Goal: Information Seeking & Learning: Learn about a topic

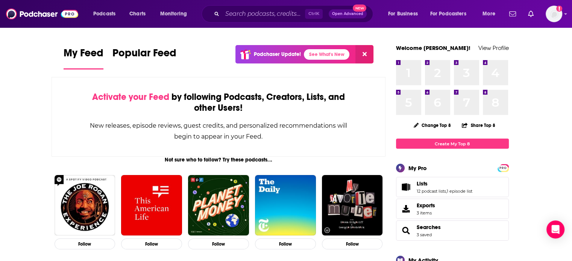
click at [244, 12] on input "Search podcasts, credits, & more..." at bounding box center [263, 14] width 83 height 12
click at [242, 13] on input "Search podcasts, credits, & more..." at bounding box center [263, 14] width 83 height 12
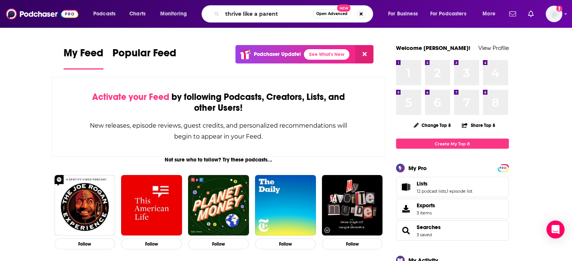
type input "thrive like a parent"
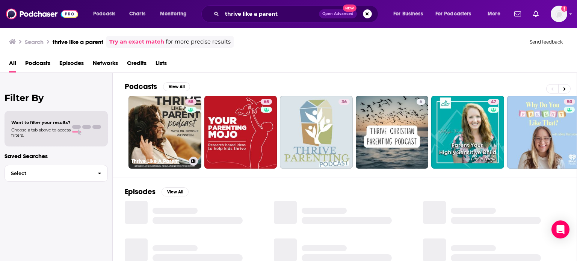
click at [138, 165] on div "Thrive Like A Parent" at bounding box center [165, 161] width 67 height 9
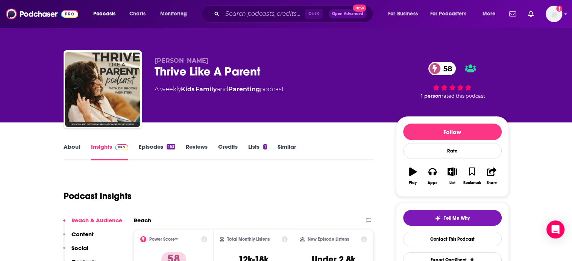
scroll to position [38, 0]
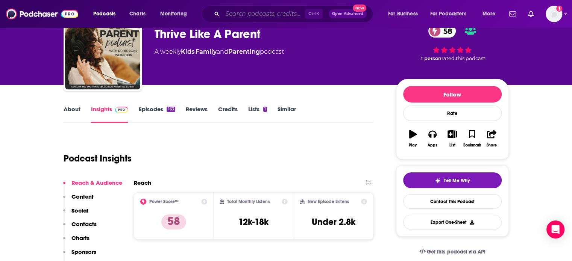
click at [285, 15] on input "Search podcasts, credits, & more..." at bounding box center [263, 14] width 83 height 12
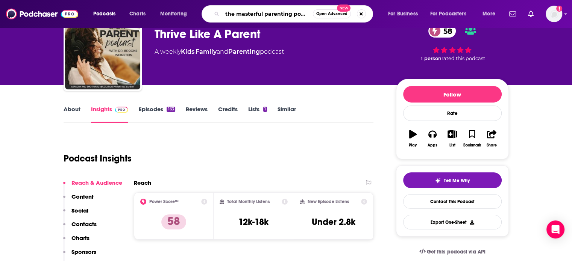
scroll to position [0, 3]
type input "the masterful parenting podcast"
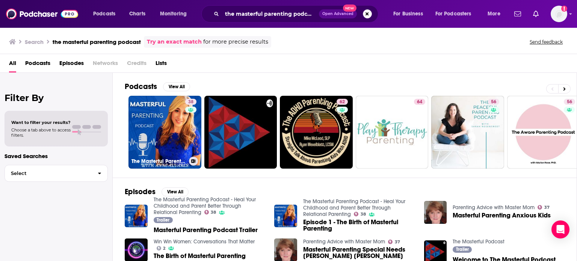
click at [167, 132] on link "38 The Masterful Parenting Podcast - Heal Your Childhood and Parent Better Thro…" at bounding box center [165, 132] width 73 height 73
